Goal: Information Seeking & Learning: Learn about a topic

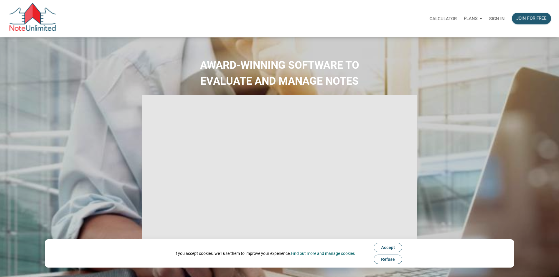
select select
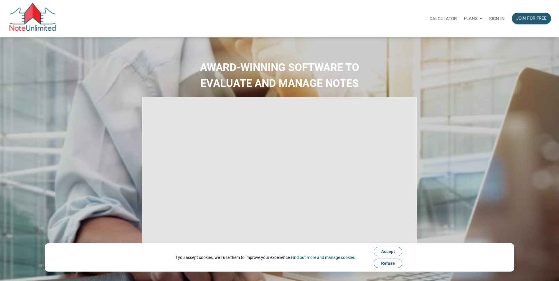
type input "Introduction to new features"
select select
click at [497, 18] on p "Sign in" at bounding box center [497, 18] width 16 height 5
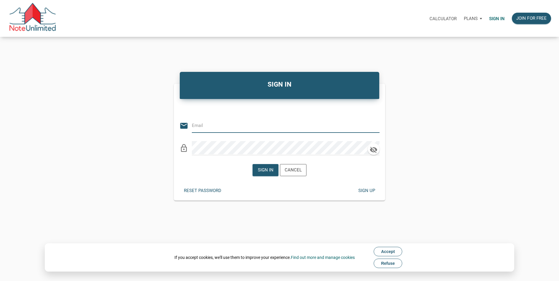
click at [277, 127] on input "email" at bounding box center [281, 125] width 179 height 13
type input "bsip@att.net"
click at [374, 150] on icon "button" at bounding box center [373, 150] width 7 height 6
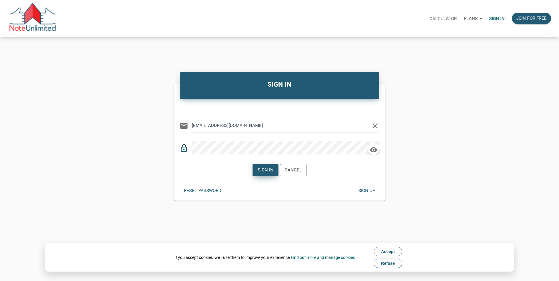
click at [265, 169] on div "Sign in" at bounding box center [266, 170] width 16 height 7
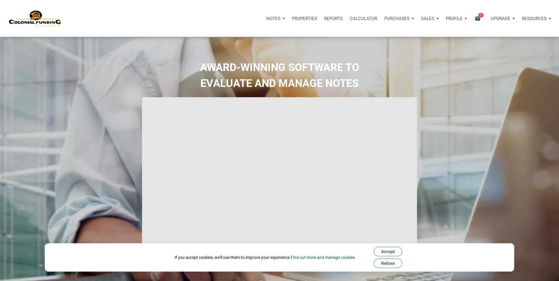
type input "Introduction to new features"
select select
click at [480, 15] on span "11" at bounding box center [480, 15] width 5 height 5
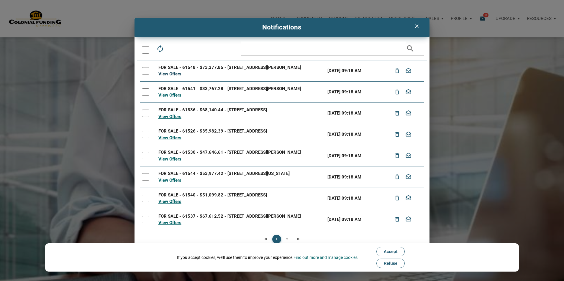
click at [170, 73] on link "View Offers" at bounding box center [169, 73] width 23 height 5
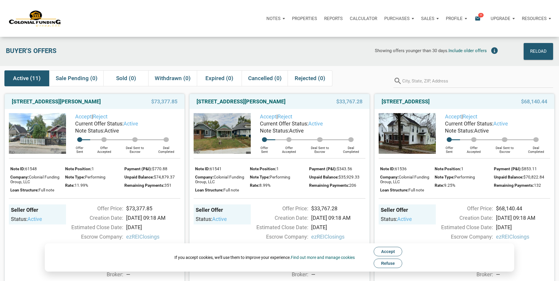
click at [233, 144] on img at bounding box center [222, 133] width 57 height 41
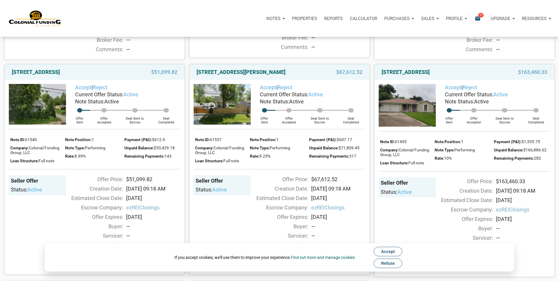
scroll to position [472, 0]
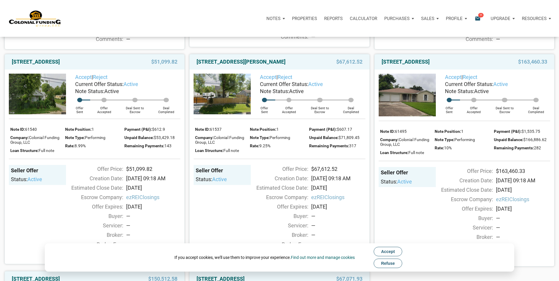
click at [395, 252] on span "Accept" at bounding box center [388, 251] width 14 height 5
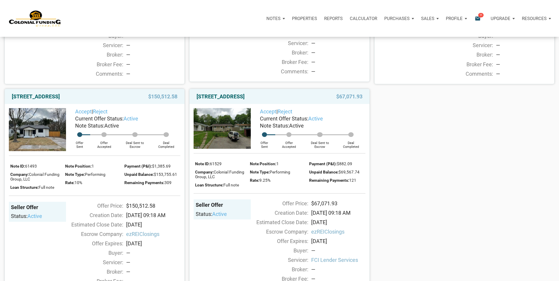
scroll to position [651, 0]
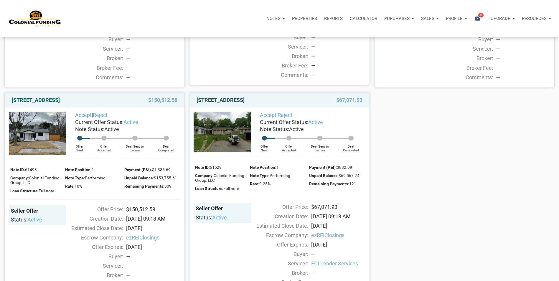
click at [222, 104] on link "[STREET_ADDRESS]" at bounding box center [221, 100] width 48 height 7
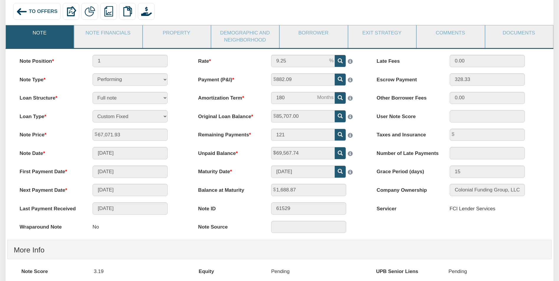
scroll to position [25, 0]
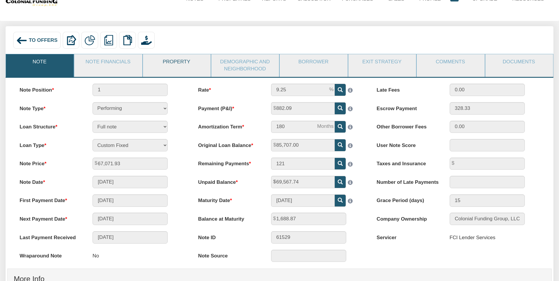
click at [176, 68] on link "Property" at bounding box center [176, 61] width 67 height 15
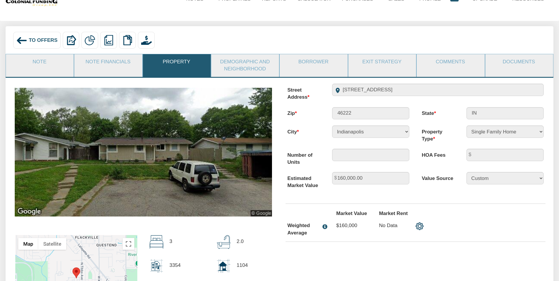
click at [158, 168] on img at bounding box center [143, 152] width 257 height 129
click at [41, 40] on span "To Offers" at bounding box center [43, 40] width 29 height 6
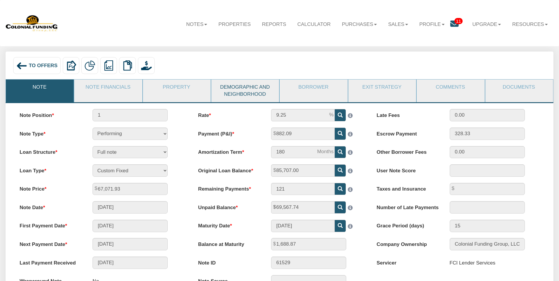
click at [249, 92] on link "Demographic and Neighborhood" at bounding box center [244, 91] width 67 height 22
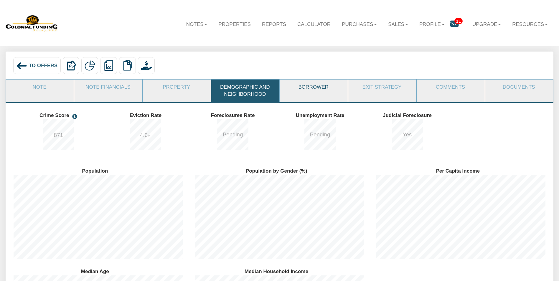
click at [306, 91] on link "Borrower" at bounding box center [313, 87] width 67 height 15
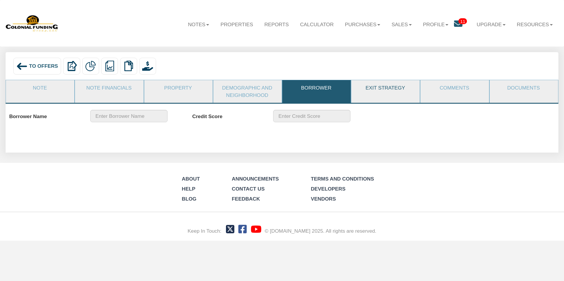
click at [390, 90] on link "Exit Strategy" at bounding box center [385, 87] width 68 height 15
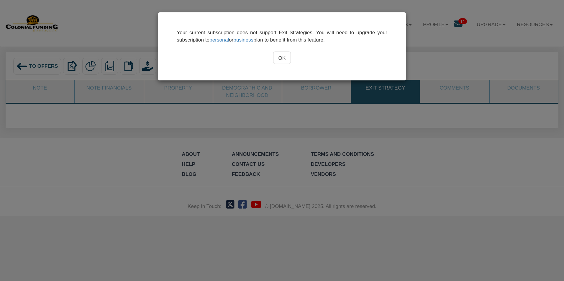
click at [282, 59] on input "OK" at bounding box center [282, 58] width 18 height 12
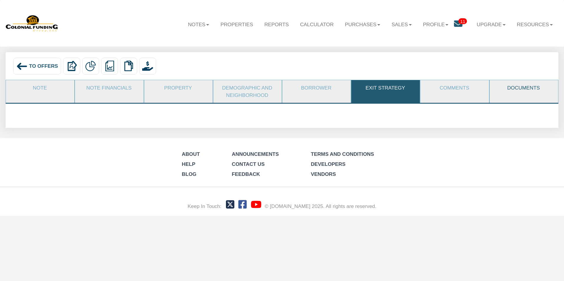
click at [530, 93] on link "Documents" at bounding box center [523, 87] width 68 height 15
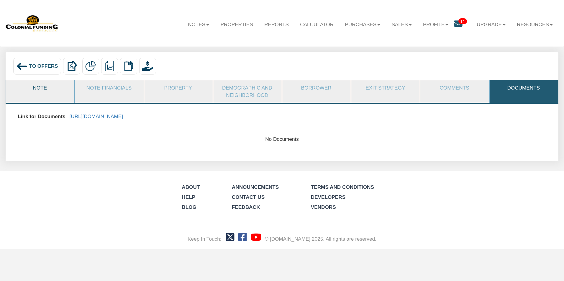
click at [45, 92] on link "Note" at bounding box center [40, 87] width 68 height 15
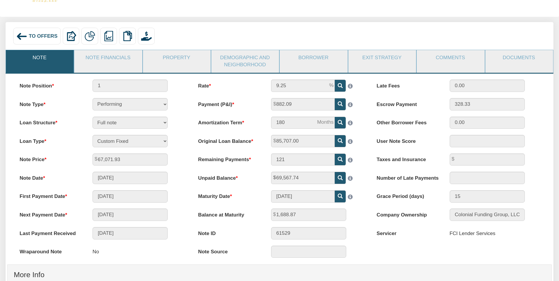
scroll to position [59, 0]
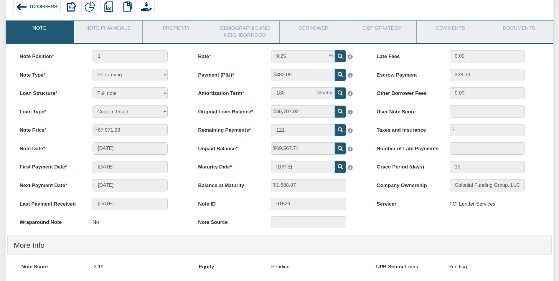
click at [173, 95] on div "Full note Partial note Pledge note Split Payment note" at bounding box center [130, 93] width 88 height 12
click at [176, 32] on link "Property" at bounding box center [176, 28] width 67 height 15
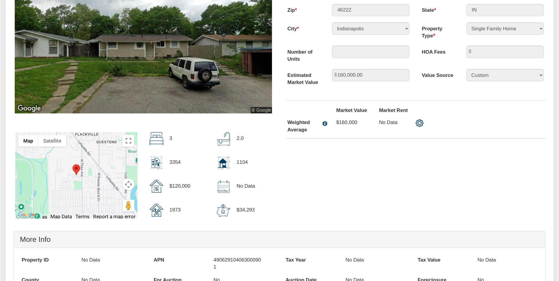
scroll to position [118, 0]
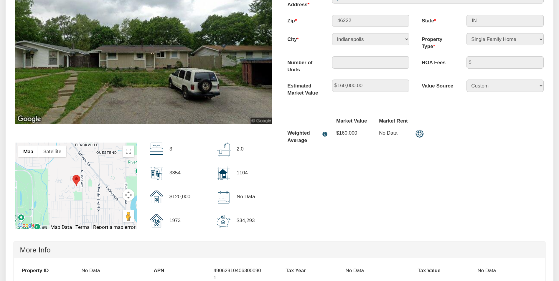
click at [343, 162] on div "previous next slide 1 of 1 , currently active ← Move left → Move right ↑ Move u…" at bounding box center [279, 113] width 544 height 244
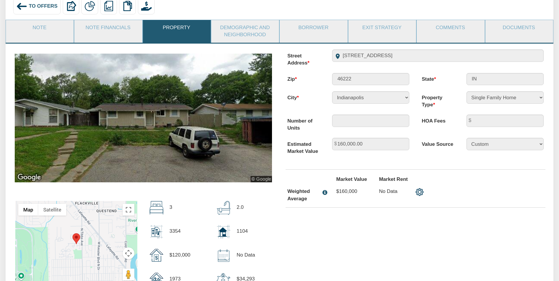
scroll to position [59, 0]
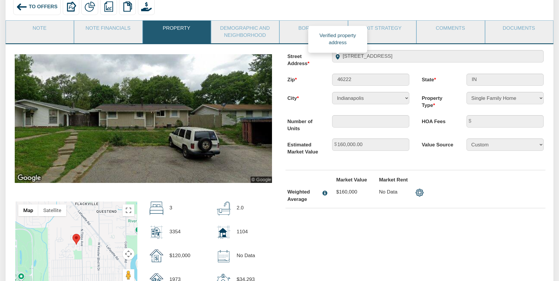
click at [338, 57] on span at bounding box center [337, 56] width 5 height 5
click at [484, 277] on div "previous next slide 1 of 1 , currently active ← Move left → Move right ↑ Move u…" at bounding box center [279, 172] width 544 height 244
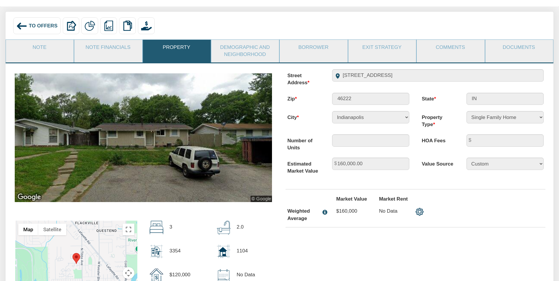
scroll to position [29, 0]
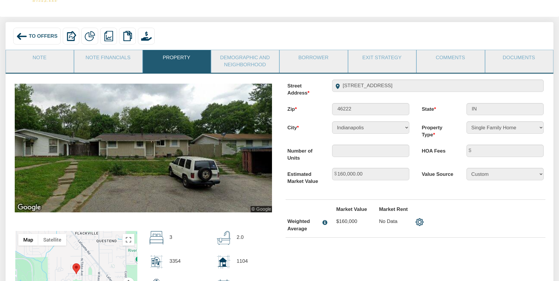
click at [331, 95] on div "Street Address 2312 Silver Maple Court" at bounding box center [415, 88] width 269 height 17
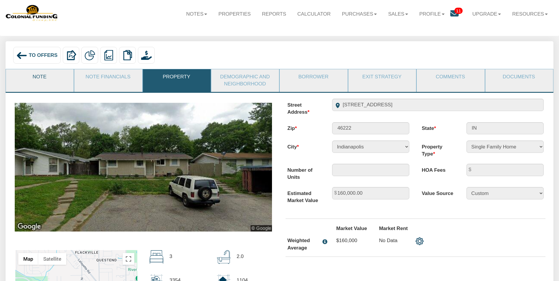
scroll to position [0, 0]
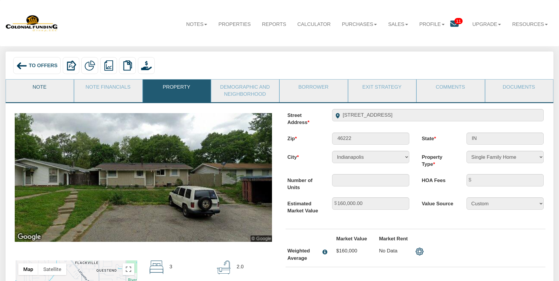
click at [41, 89] on link "Note" at bounding box center [39, 87] width 67 height 15
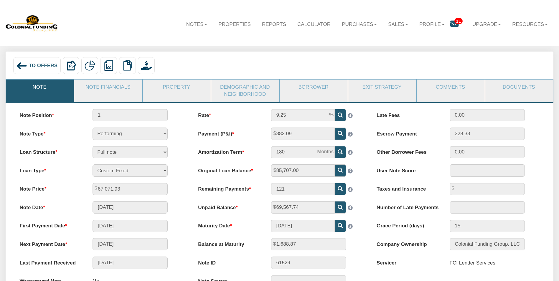
click at [52, 65] on span "To Offers" at bounding box center [43, 66] width 29 height 6
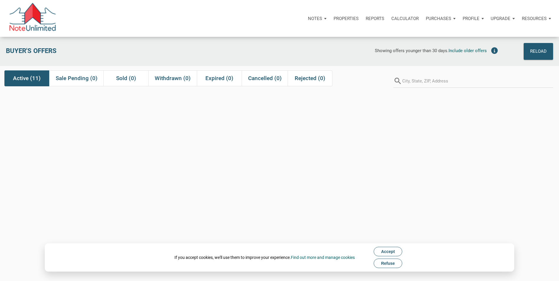
click at [388, 251] on span "Accept" at bounding box center [388, 251] width 14 height 5
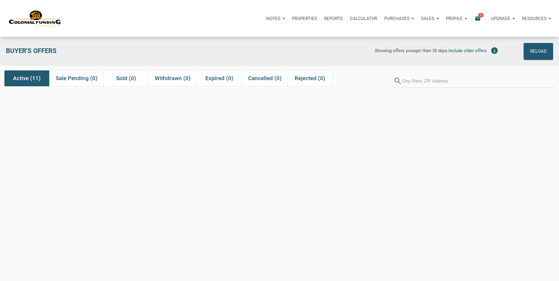
click at [479, 17] on span "11" at bounding box center [480, 15] width 5 height 5
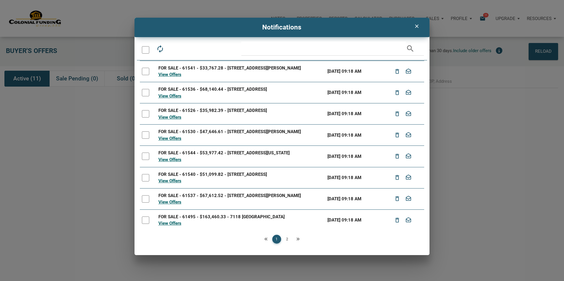
scroll to position [44, 0]
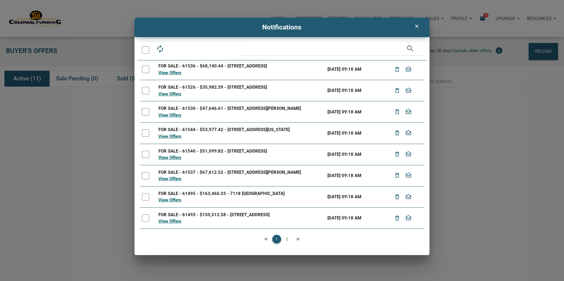
click at [287, 238] on link "2" at bounding box center [287, 239] width 9 height 9
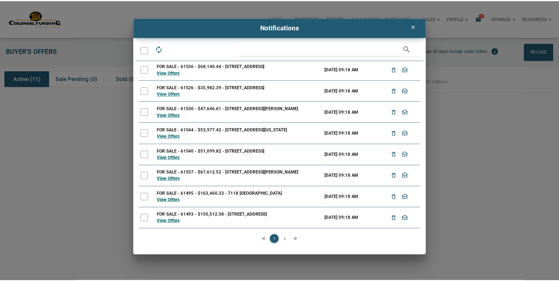
scroll to position [0, 0]
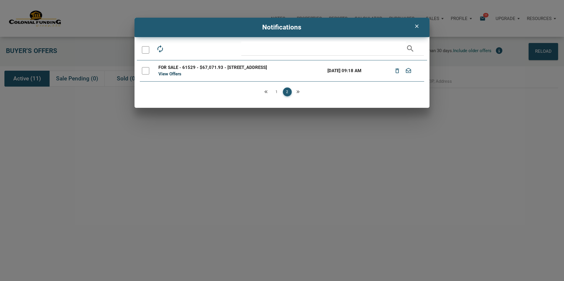
click at [176, 73] on link "View Offers" at bounding box center [169, 73] width 23 height 5
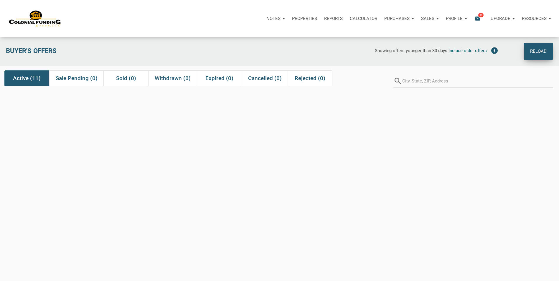
click at [538, 49] on div "Reload" at bounding box center [538, 52] width 17 height 10
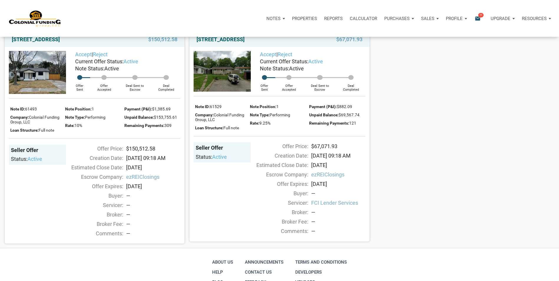
scroll to position [678, 0]
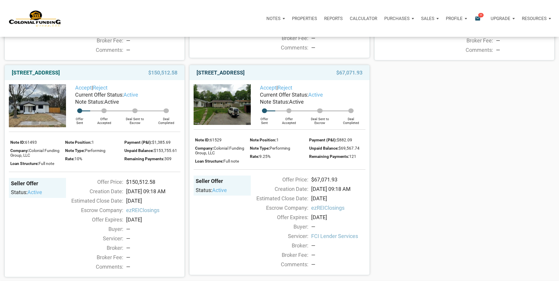
drag, startPoint x: 197, startPoint y: 86, endPoint x: 213, endPoint y: 93, distance: 18.0
click at [213, 76] on link "[STREET_ADDRESS]" at bounding box center [221, 72] width 48 height 7
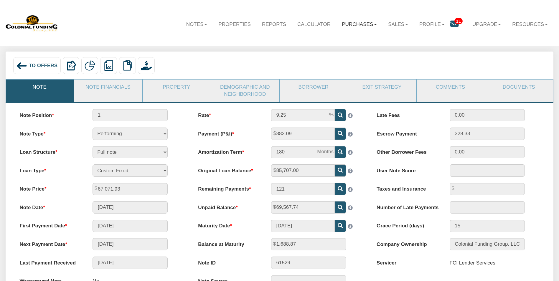
click at [343, 23] on link "Purchases" at bounding box center [359, 24] width 46 height 17
click at [330, 39] on link "Offers" at bounding box center [349, 40] width 65 height 10
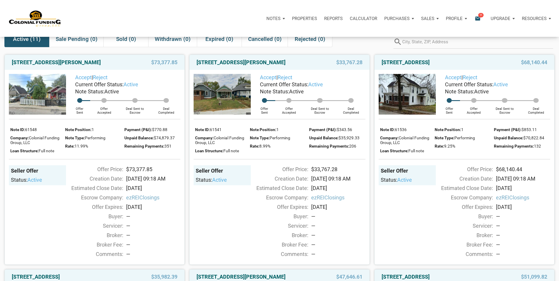
scroll to position [29, 0]
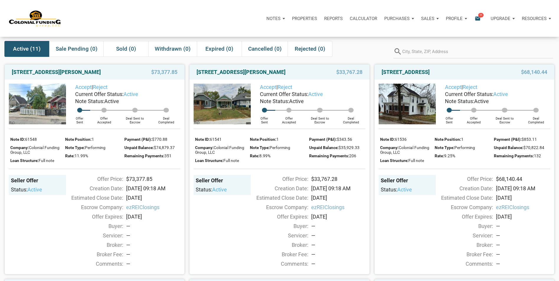
click at [415, 107] on img at bounding box center [407, 104] width 57 height 41
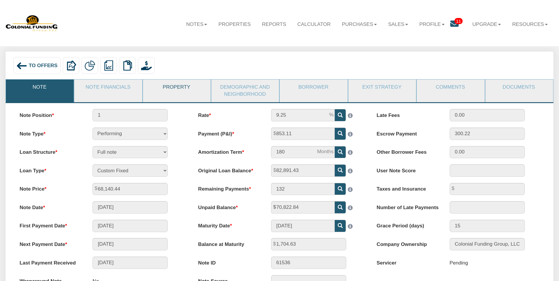
click at [174, 90] on link "Property" at bounding box center [176, 87] width 67 height 15
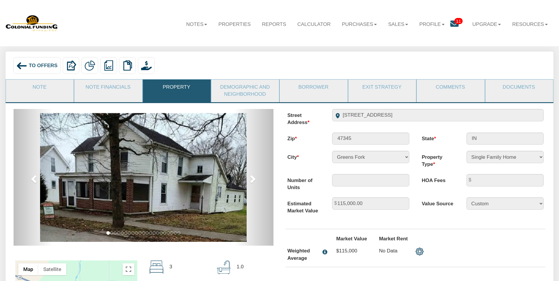
click at [35, 65] on span "To Offers" at bounding box center [43, 66] width 29 height 6
